Goal: Contribute content

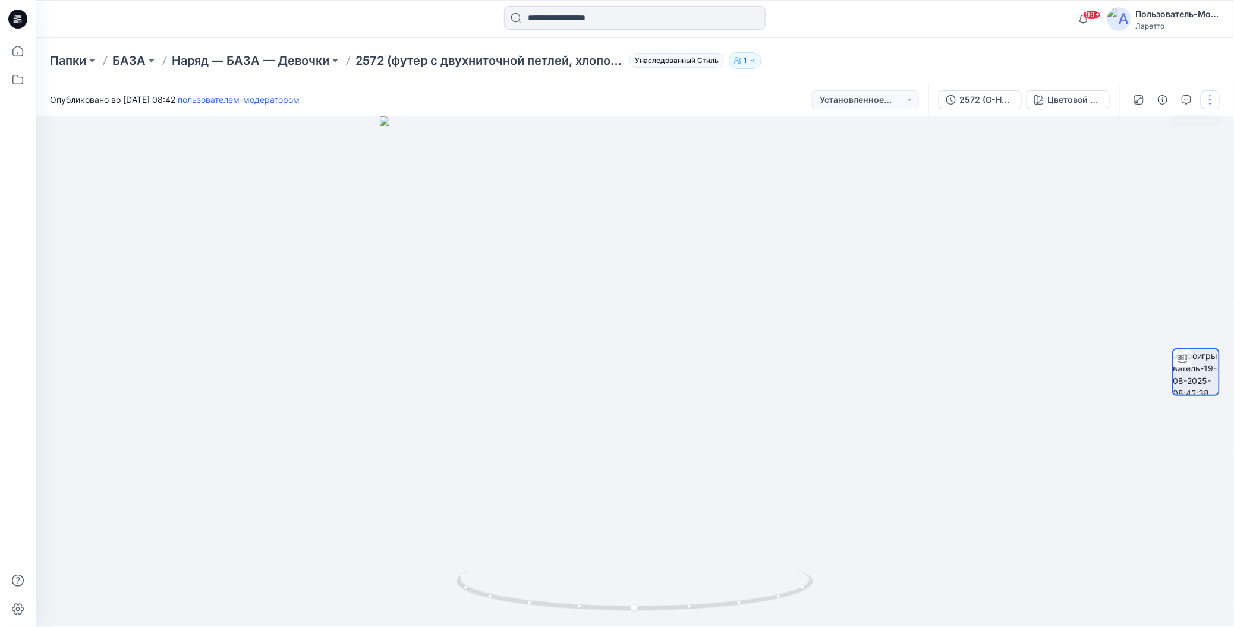
click at [1213, 103] on button "button" at bounding box center [1210, 99] width 19 height 19
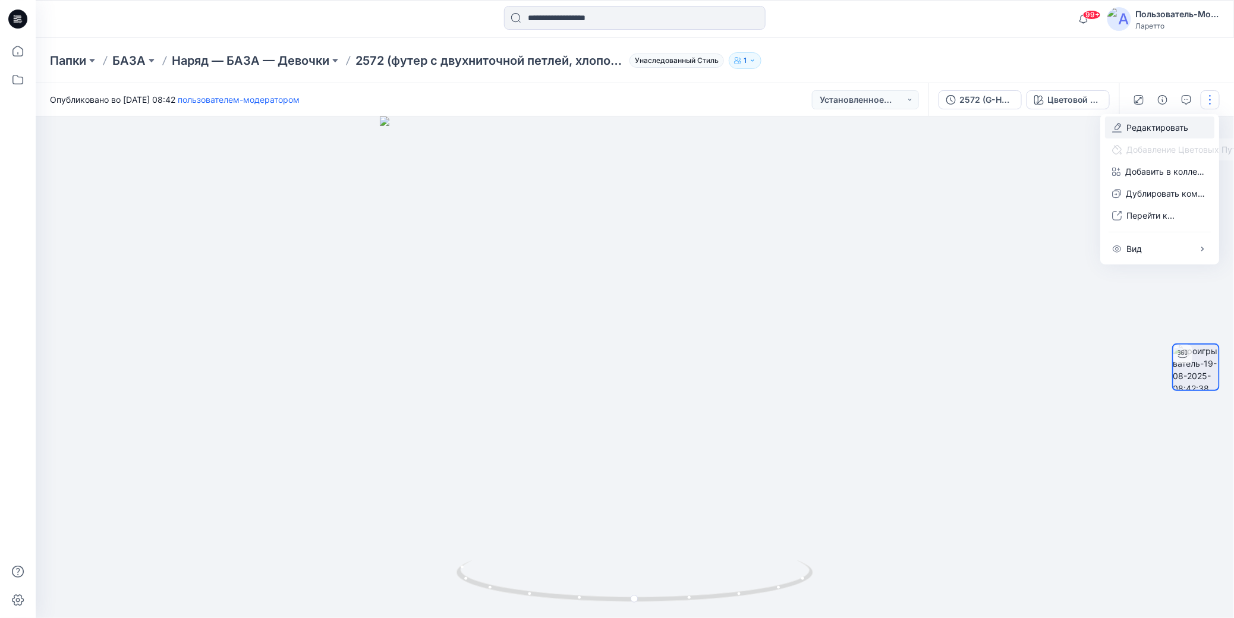
click at [1120, 131] on icon "button" at bounding box center [1117, 128] width 10 height 10
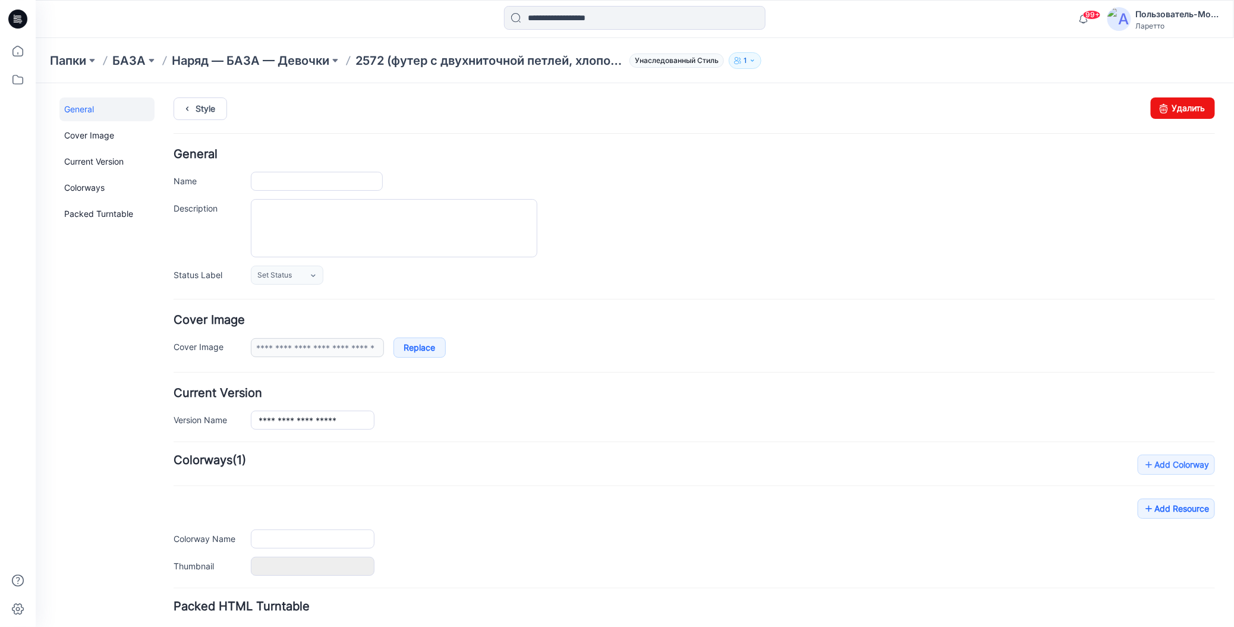
type input "**********"
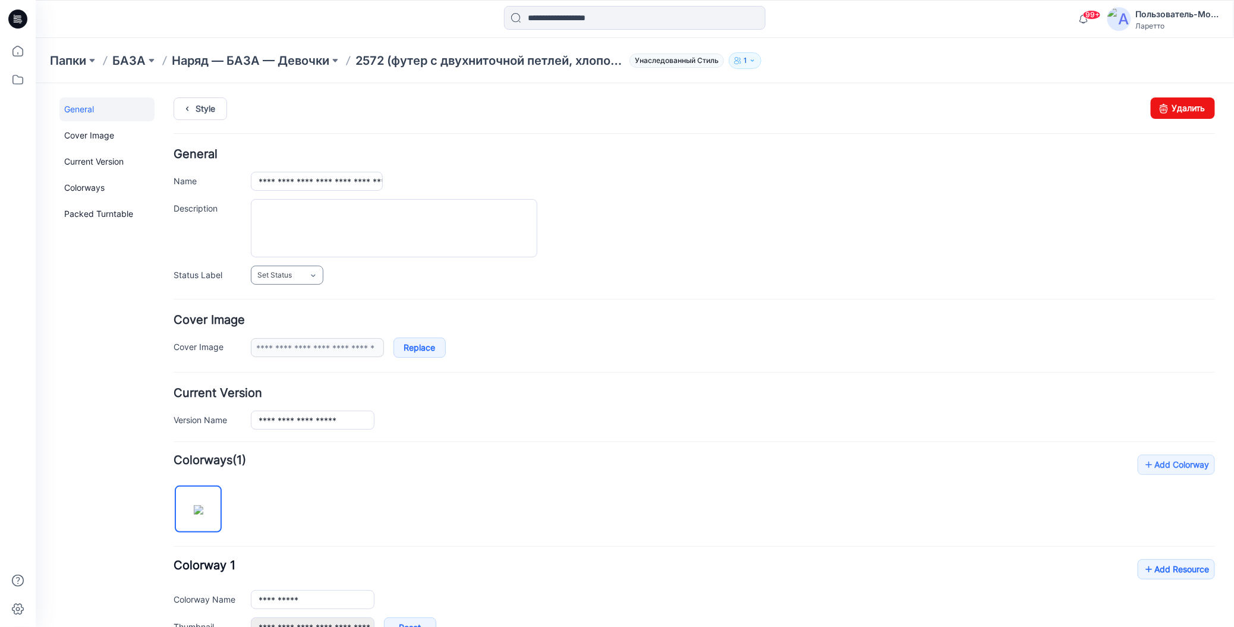
click at [316, 275] on icon at bounding box center [313, 275] width 10 height 10
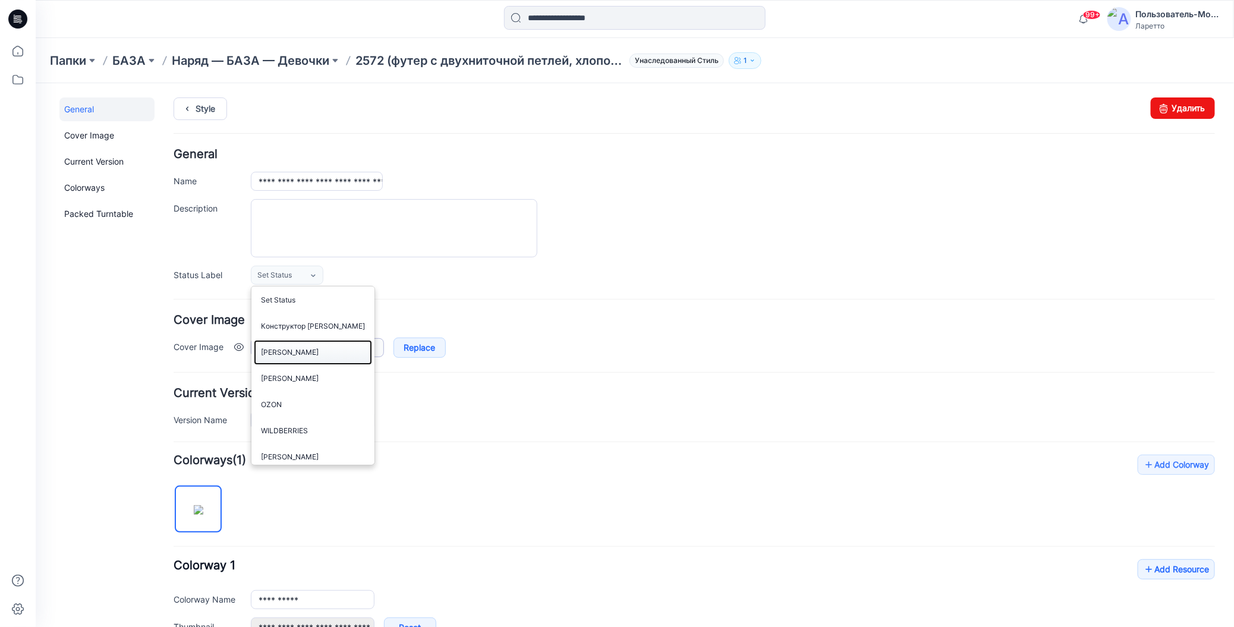
click at [297, 349] on link "Дизайнер Алиса" at bounding box center [312, 351] width 118 height 25
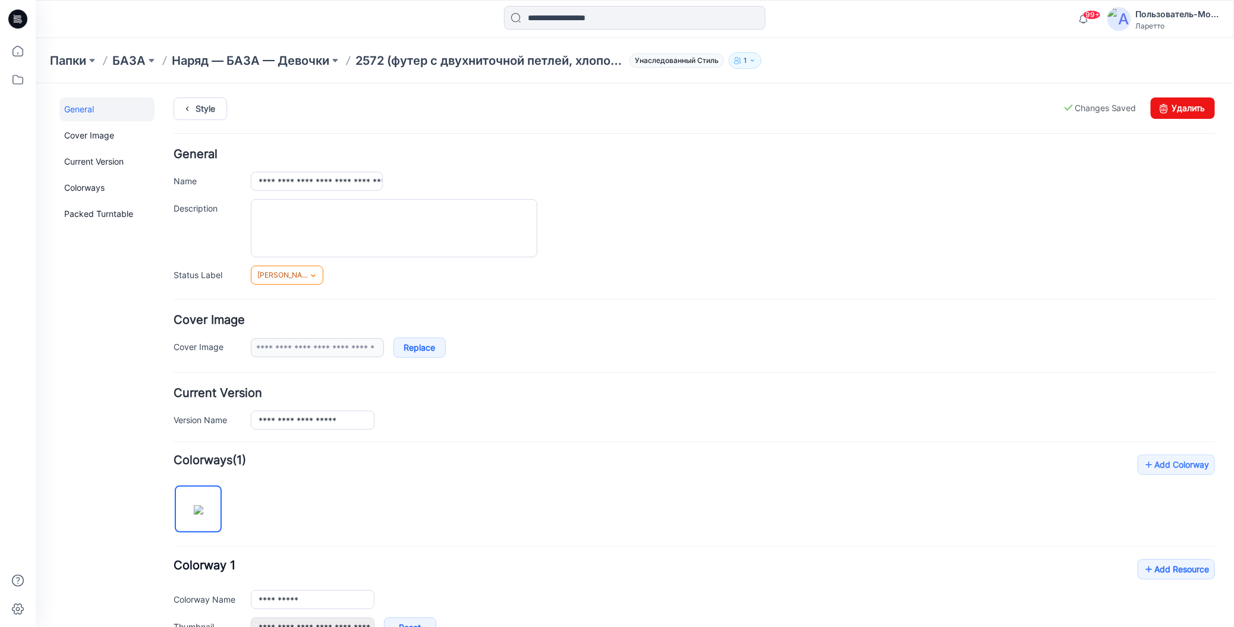
click at [313, 275] on icon at bounding box center [313, 275] width 10 height 10
click at [304, 325] on link "Конструктор [PERSON_NAME]" at bounding box center [312, 325] width 118 height 25
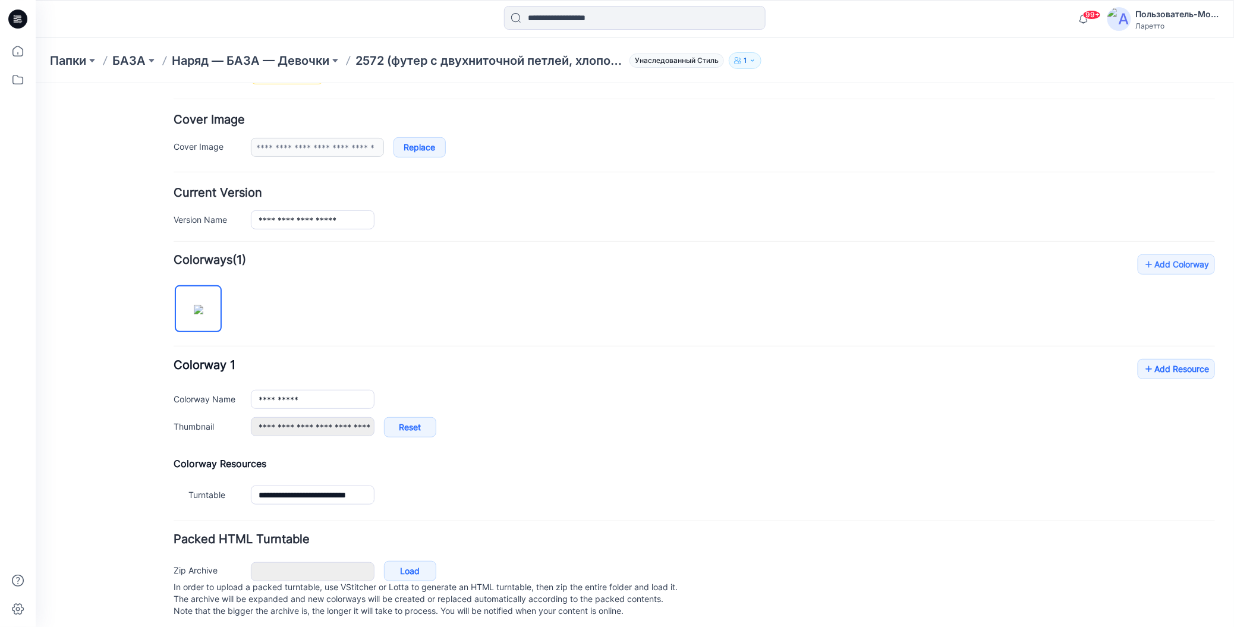
scroll to position [213, 0]
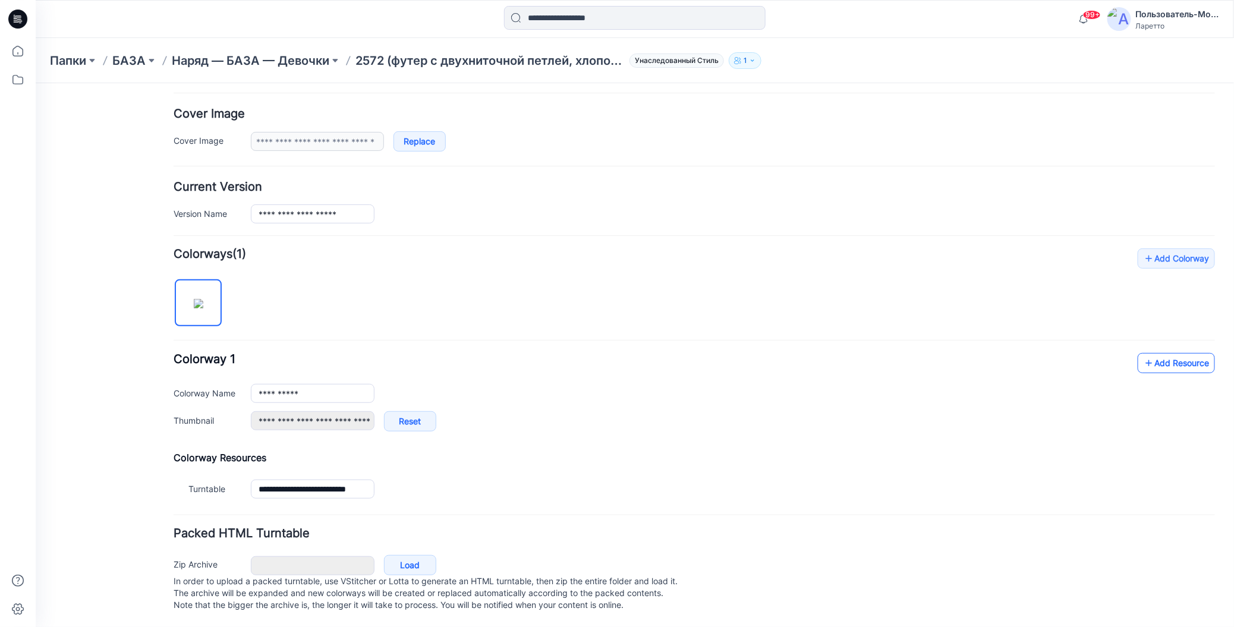
click at [1142, 353] on icon at bounding box center [1148, 362] width 12 height 19
